Goal: Task Accomplishment & Management: Use online tool/utility

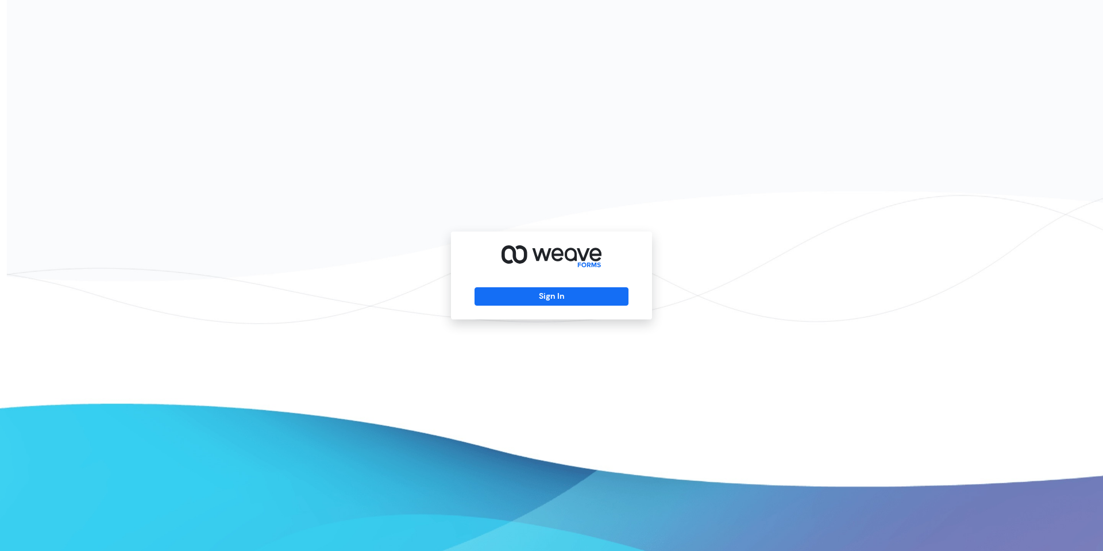
click at [580, 311] on div "Sign In" at bounding box center [551, 275] width 201 height 88
click at [580, 306] on div "Sign In" at bounding box center [551, 275] width 201 height 88
click at [575, 300] on button "Sign In" at bounding box center [550, 296] width 153 height 18
